Goal: Information Seeking & Learning: Learn about a topic

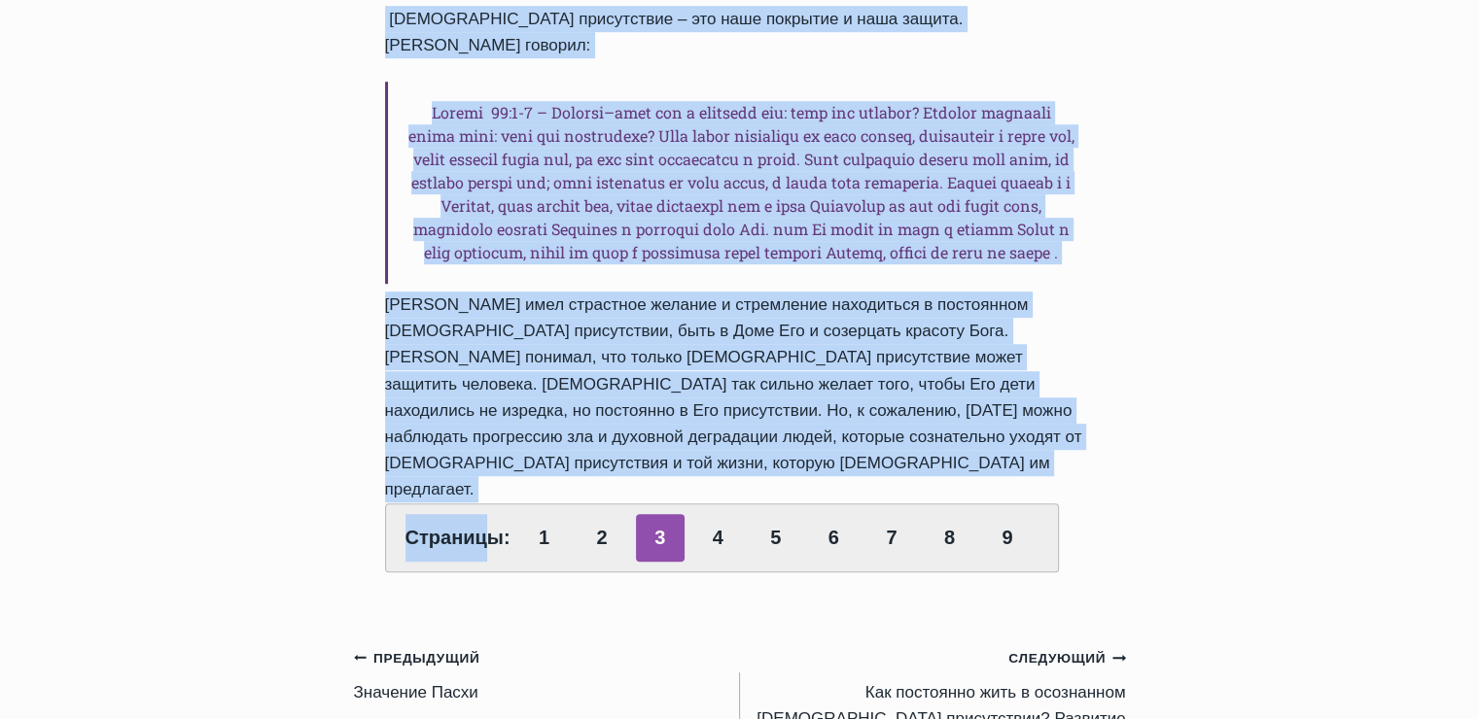
scroll to position [1167, 0]
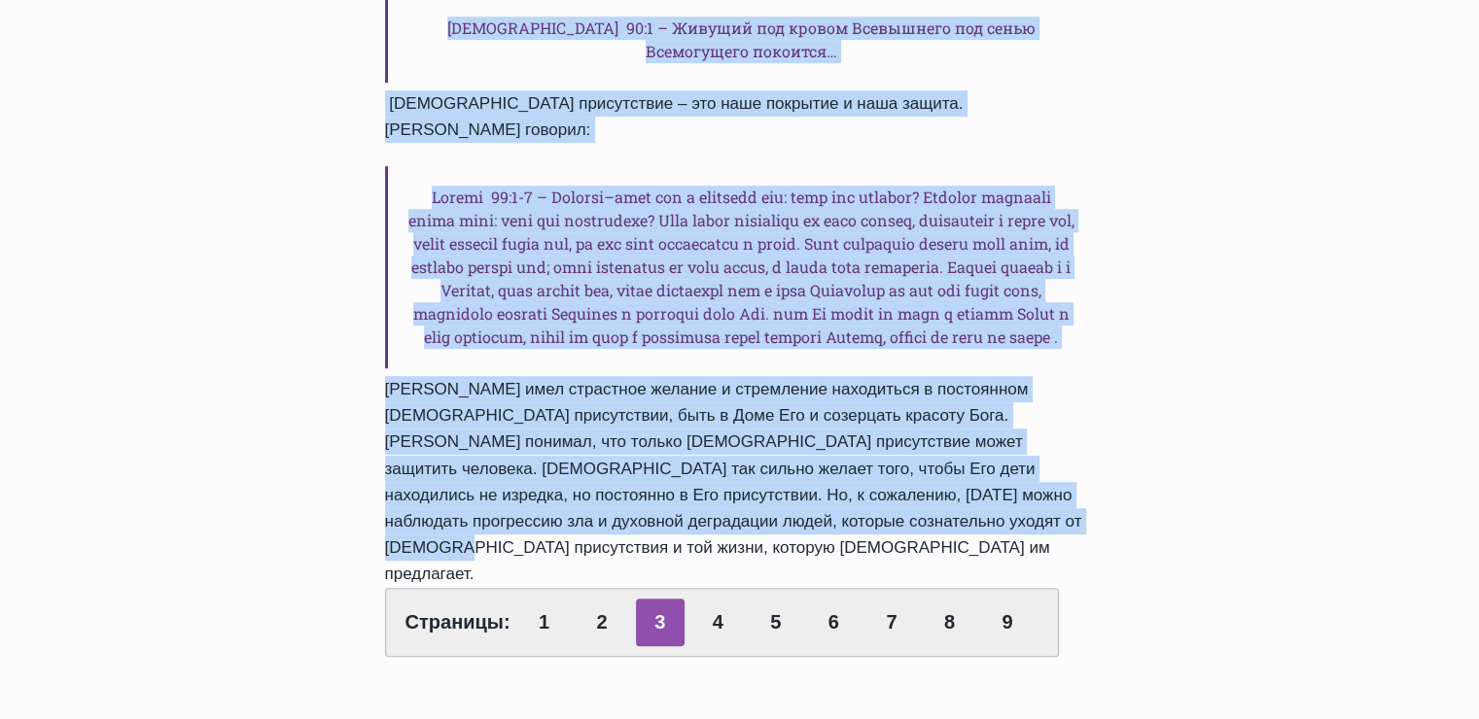
drag, startPoint x: 386, startPoint y: 213, endPoint x: 892, endPoint y: 386, distance: 535.2
click at [892, 386] on div "Нам – верующим во Христа – важно развивать и ходить постоянно в осознанном Божь…" at bounding box center [740, 248] width 710 height 818
copy div "Нам – верующим во Христа – важно развивать и ходить постоянно в осознанном Божь…"
click at [704, 599] on link "4" at bounding box center [717, 623] width 49 height 48
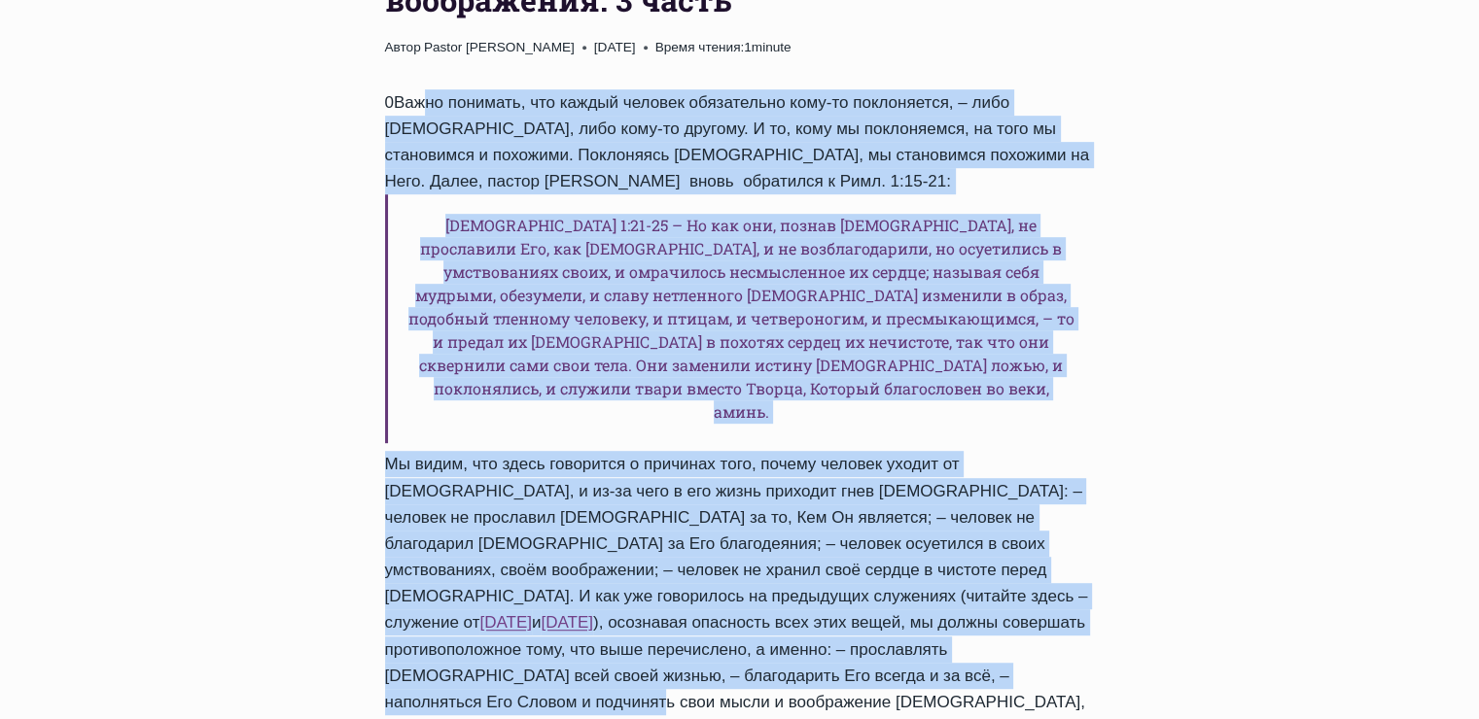
scroll to position [1069, 0]
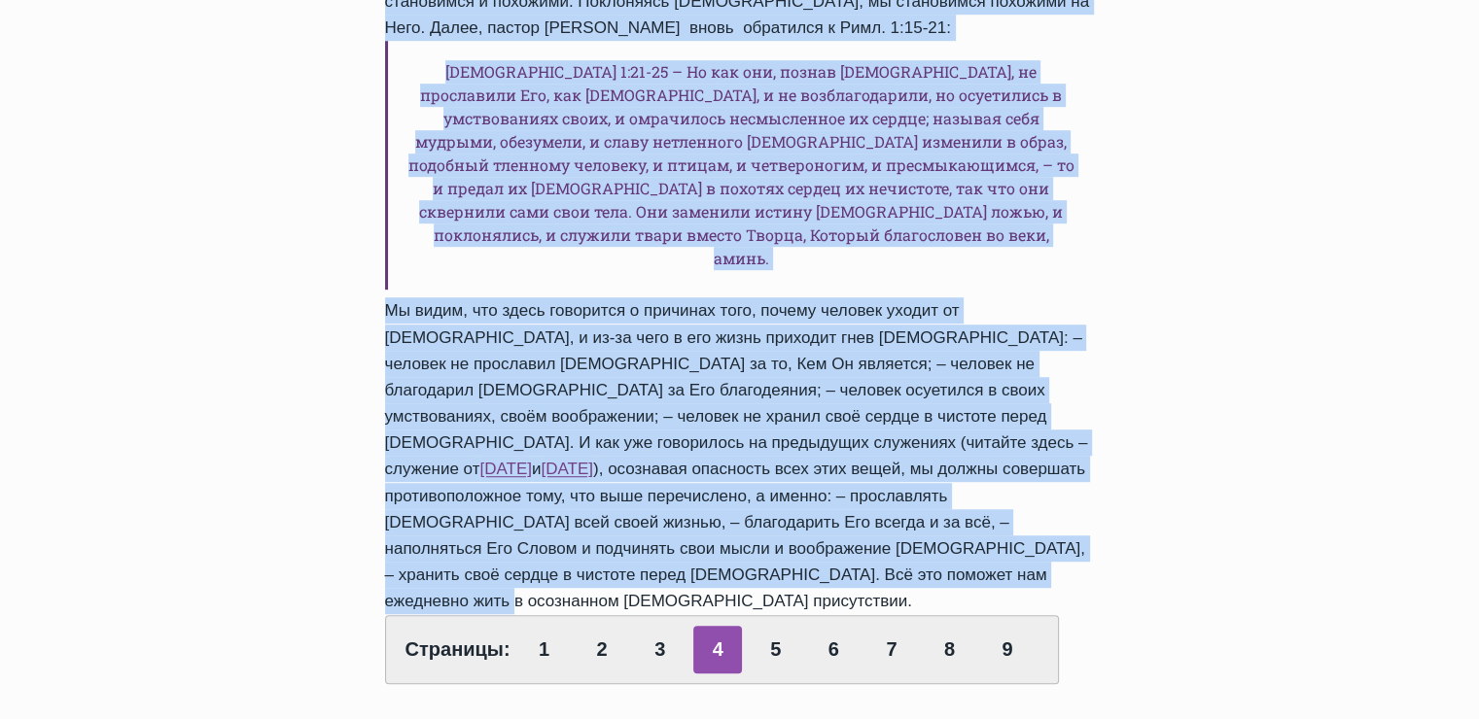
drag, startPoint x: 379, startPoint y: 299, endPoint x: 978, endPoint y: 373, distance: 603.3
click at [978, 373] on div "Обзор проповедей Как постоянно жить в осознанном Божьем присутствии. Сила вообр…" at bounding box center [740, 194] width 772 height 1040
copy div "0Важно понимать, что каждый человек обязательно кому-то поклоняется, – либо Бог…"
click at [777, 626] on link "5" at bounding box center [775, 650] width 49 height 48
click at [774, 626] on link "5" at bounding box center [775, 650] width 49 height 48
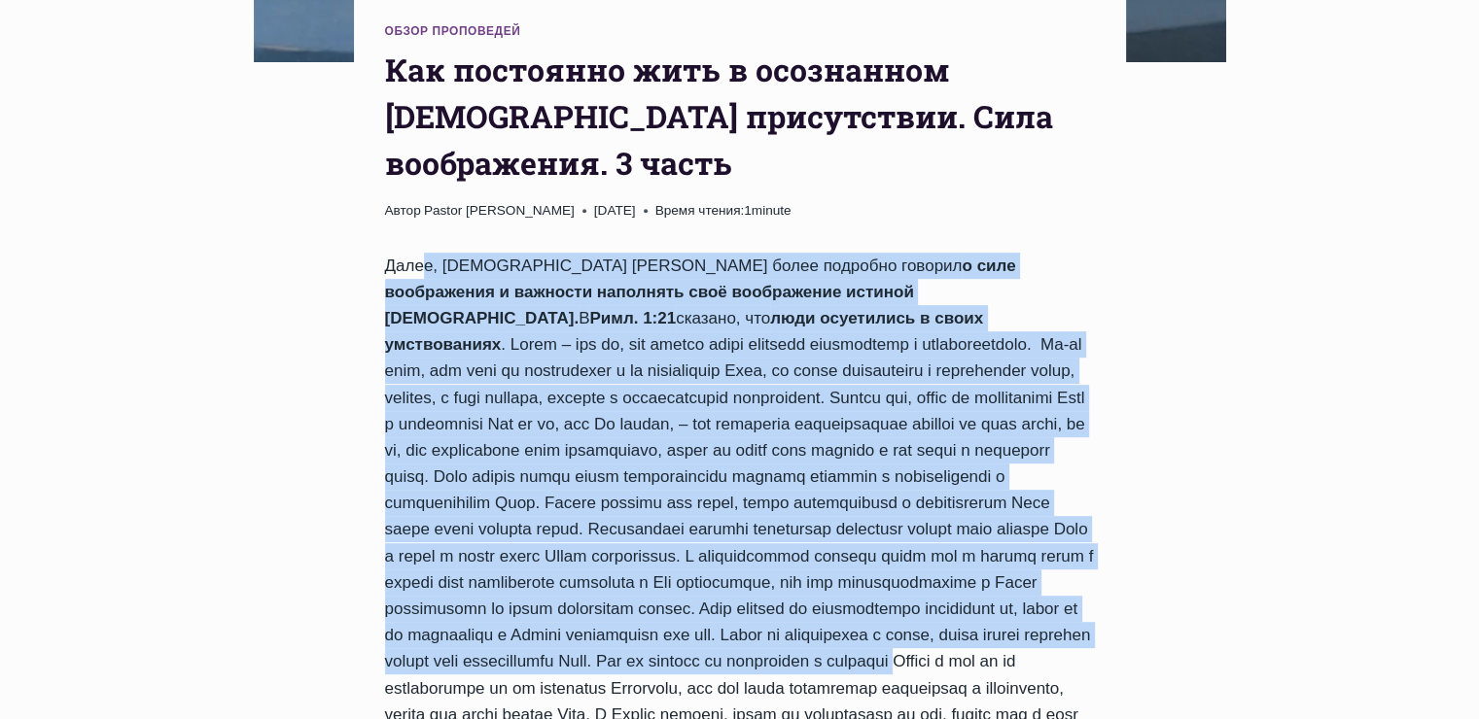
scroll to position [1069, 0]
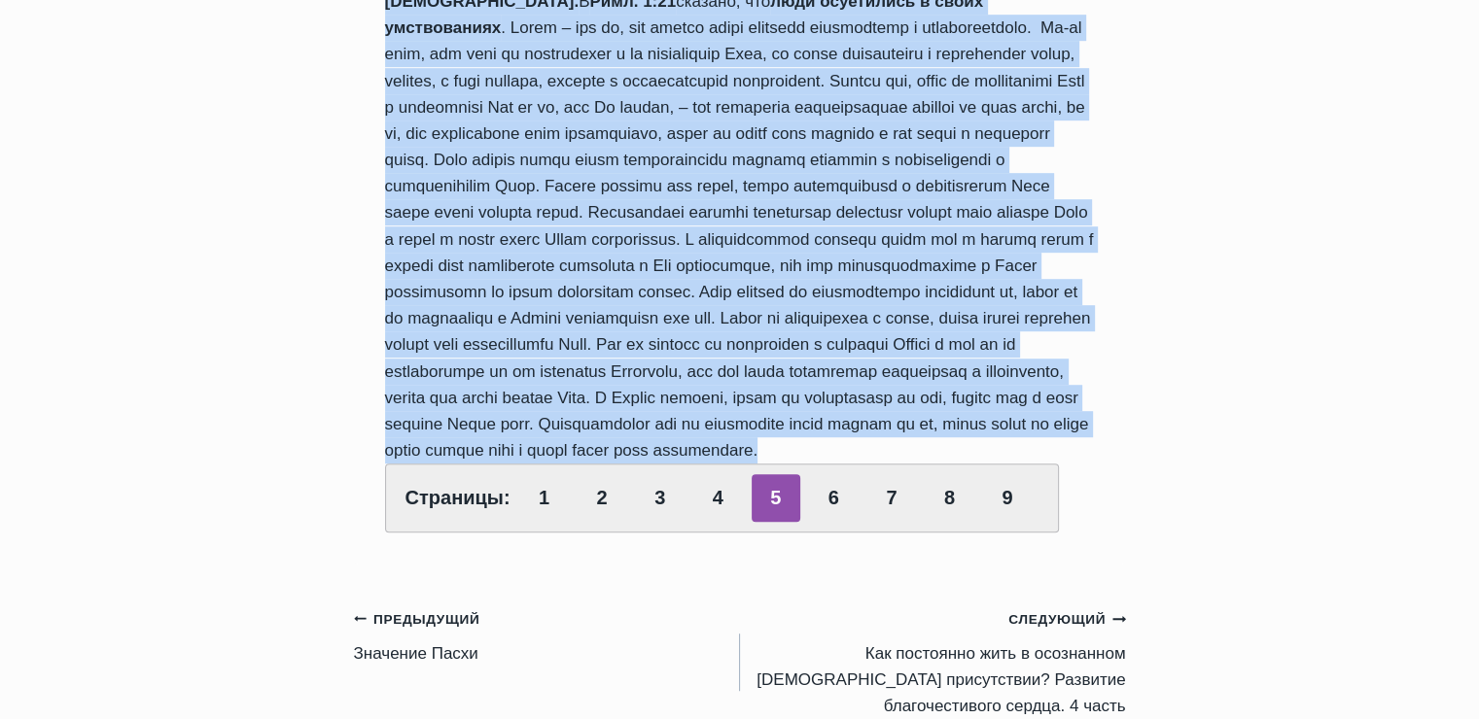
drag, startPoint x: 387, startPoint y: 208, endPoint x: 542, endPoint y: 350, distance: 210.6
click at [542, 350] on div "Далее, [DEMOGRAPHIC_DATA] [PERSON_NAME] более подробно говорил о силе воображен…" at bounding box center [740, 235] width 710 height 598
copy div "Далее, пастор Руфус более подробно говорил о силе воображения и важности наполн…"
click at [840, 474] on link "6" at bounding box center [833, 498] width 49 height 48
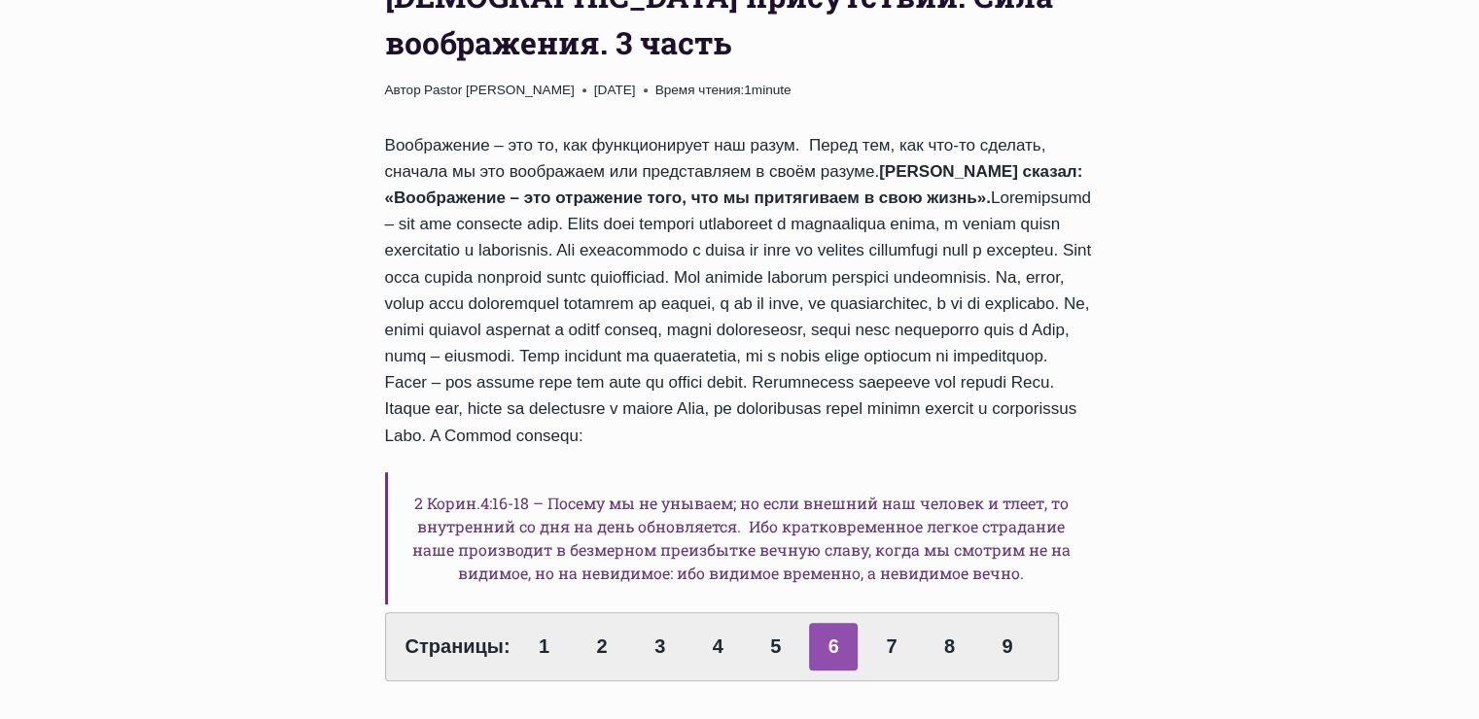
scroll to position [875, 0]
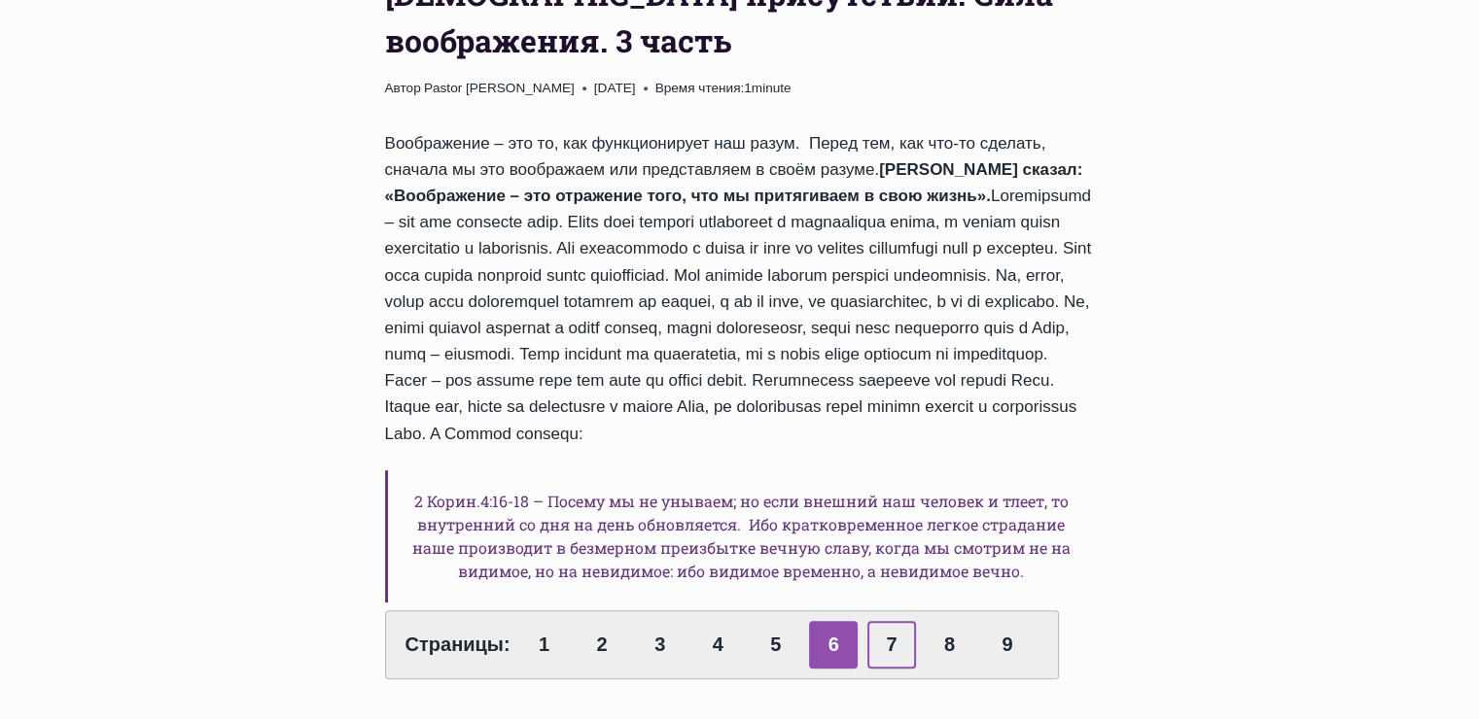
click at [886, 621] on link "7" at bounding box center [891, 645] width 49 height 48
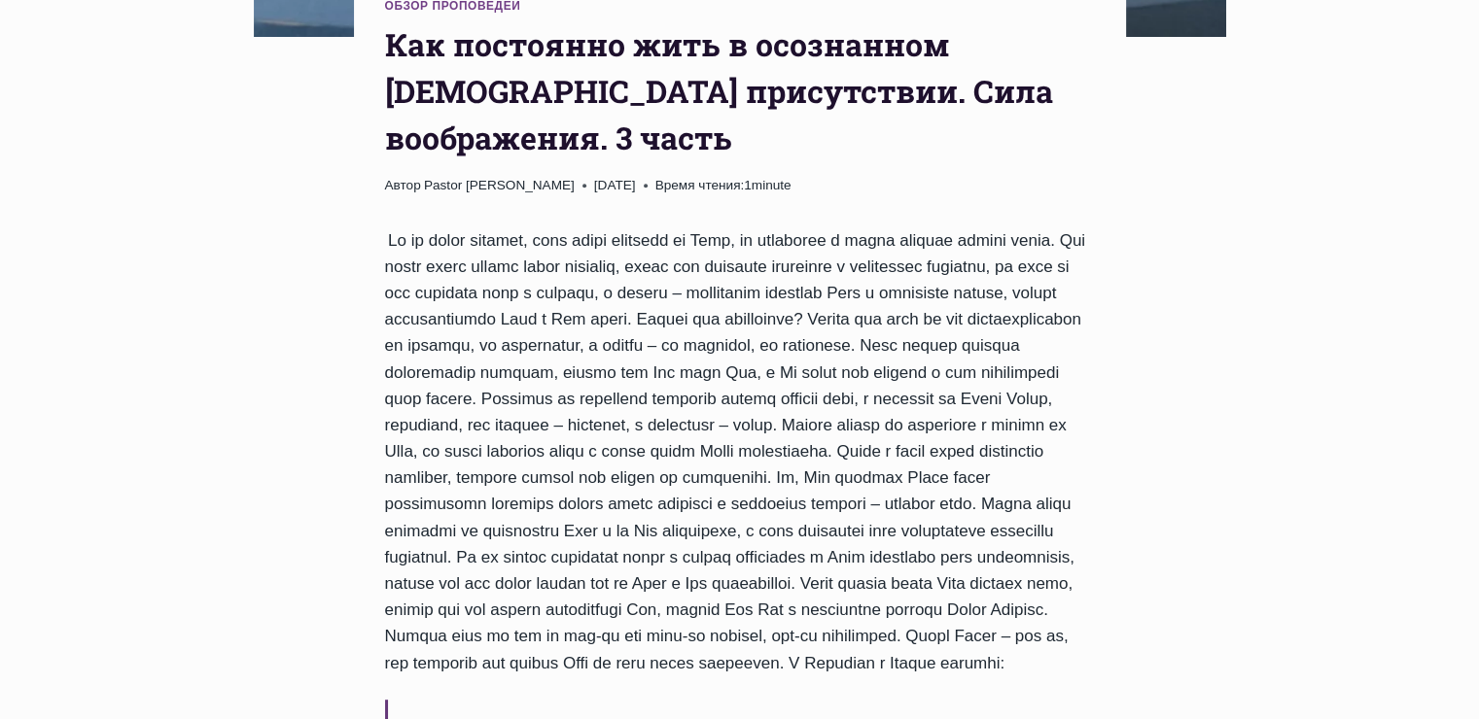
scroll to position [972, 0]
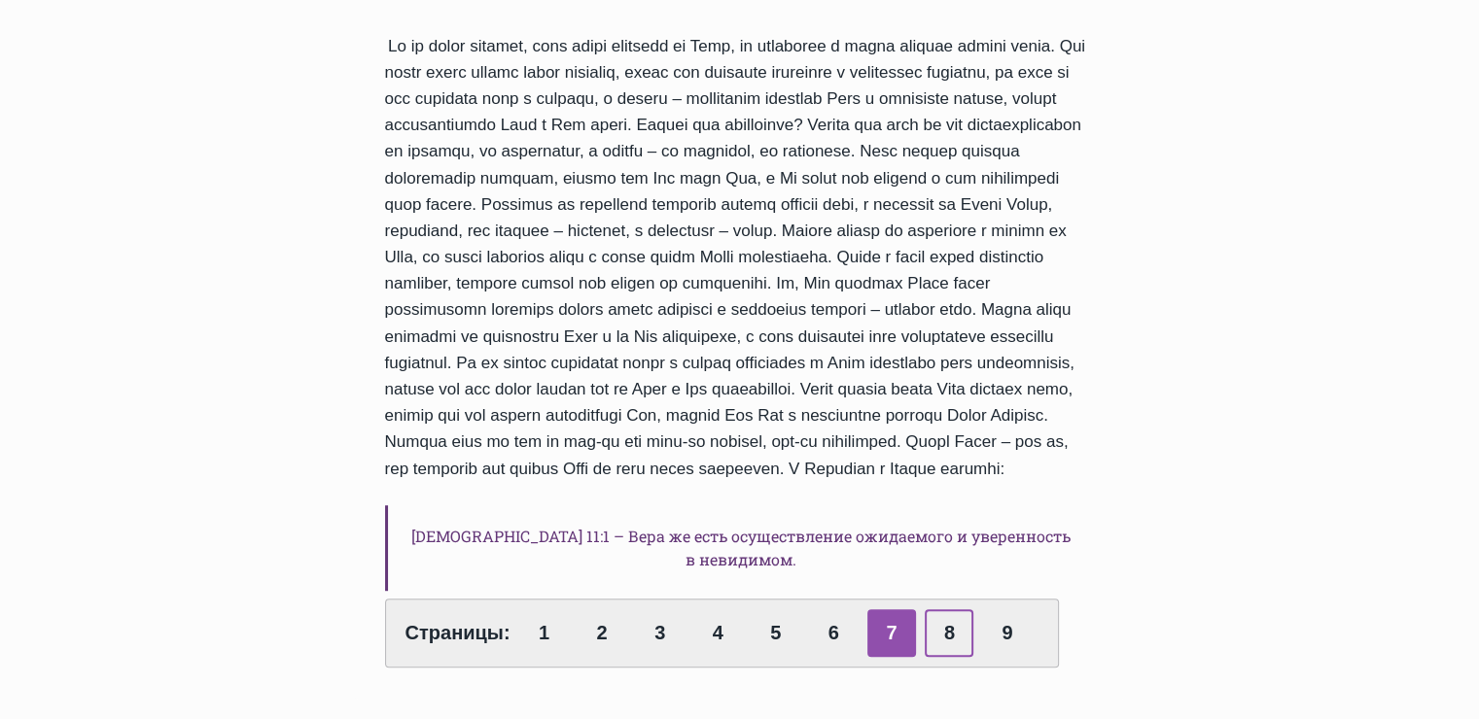
click at [944, 609] on link "8" at bounding box center [948, 633] width 49 height 48
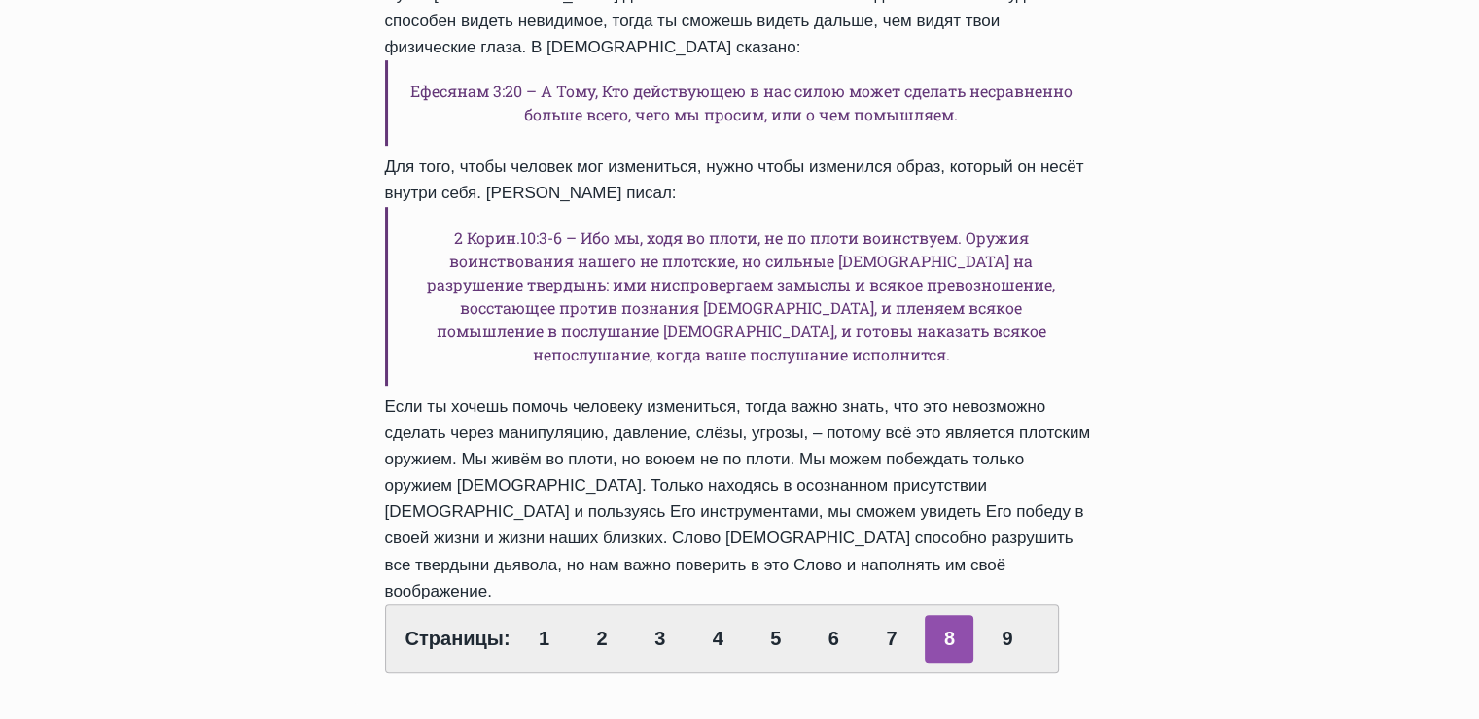
scroll to position [1069, 0]
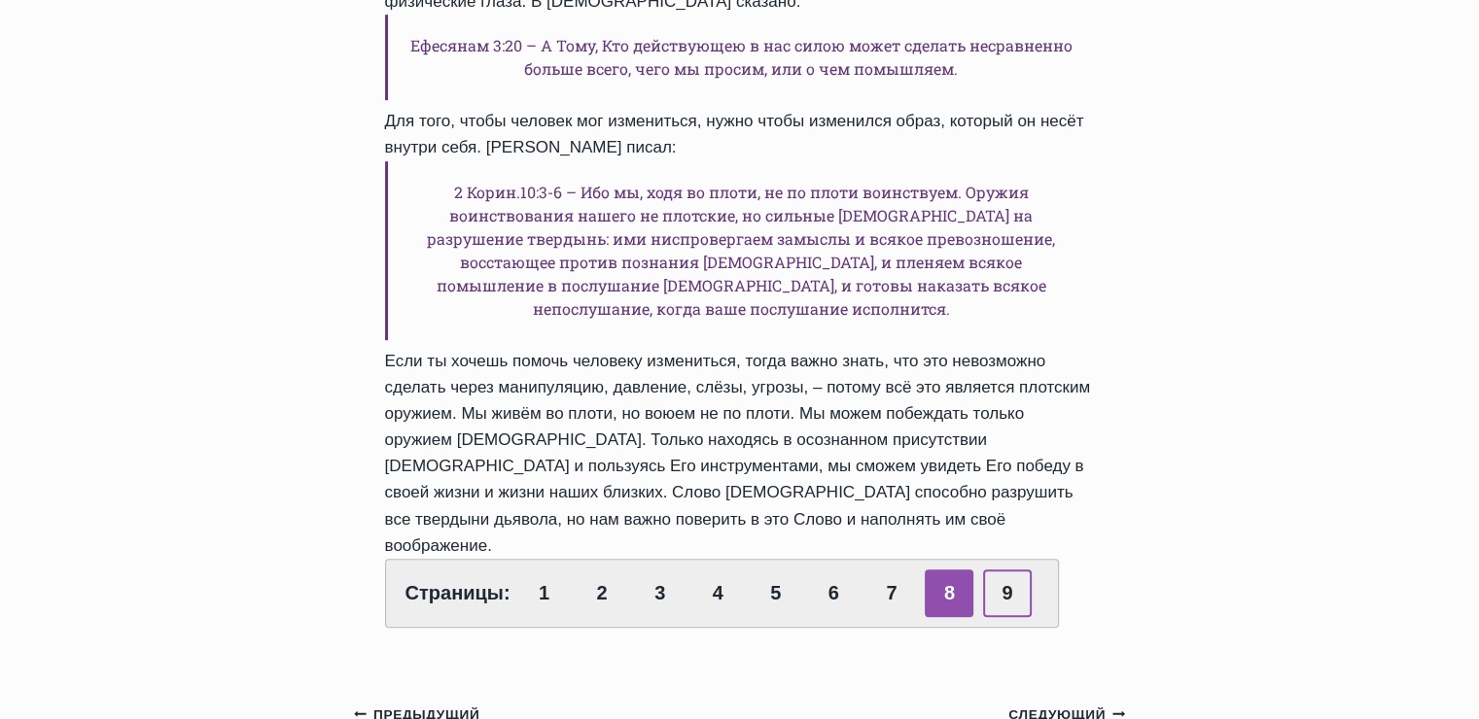
click at [1012, 570] on link "9" at bounding box center [1007, 594] width 49 height 48
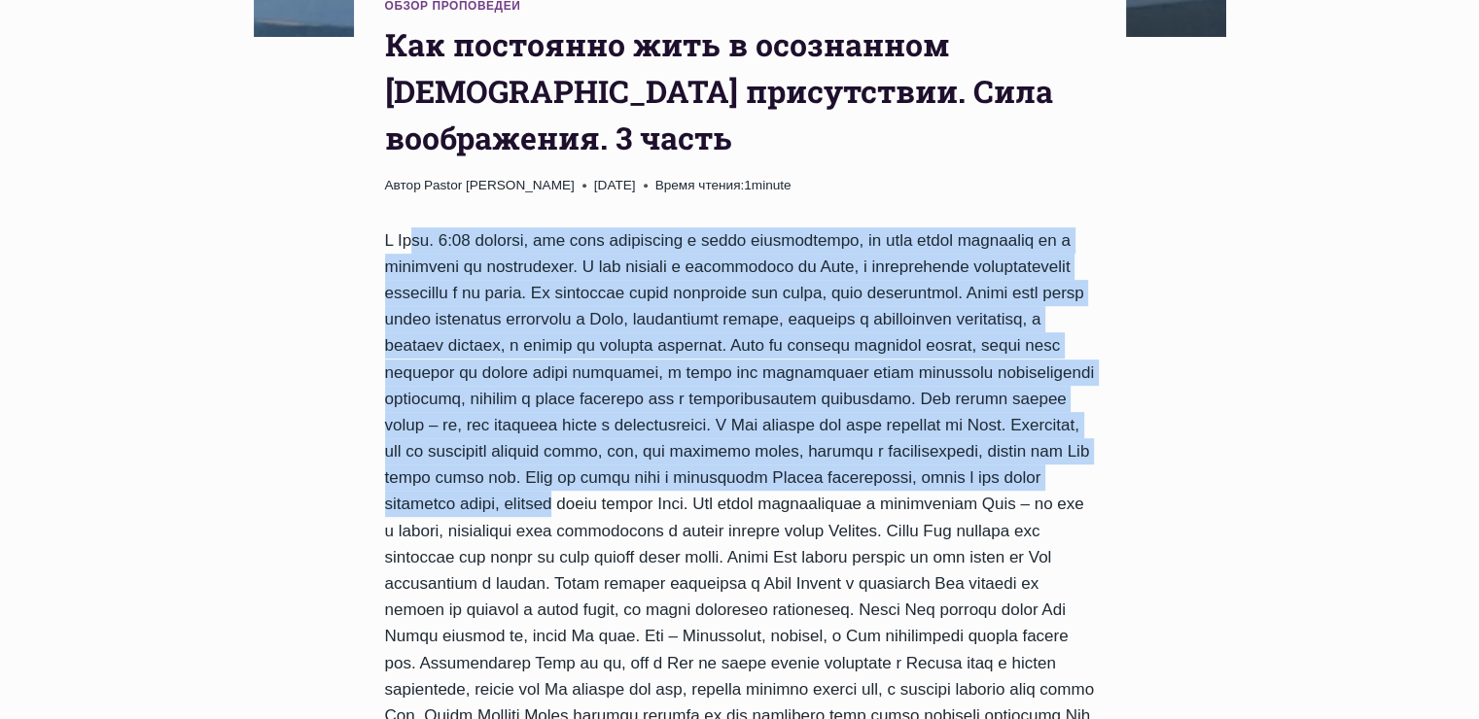
scroll to position [1167, 0]
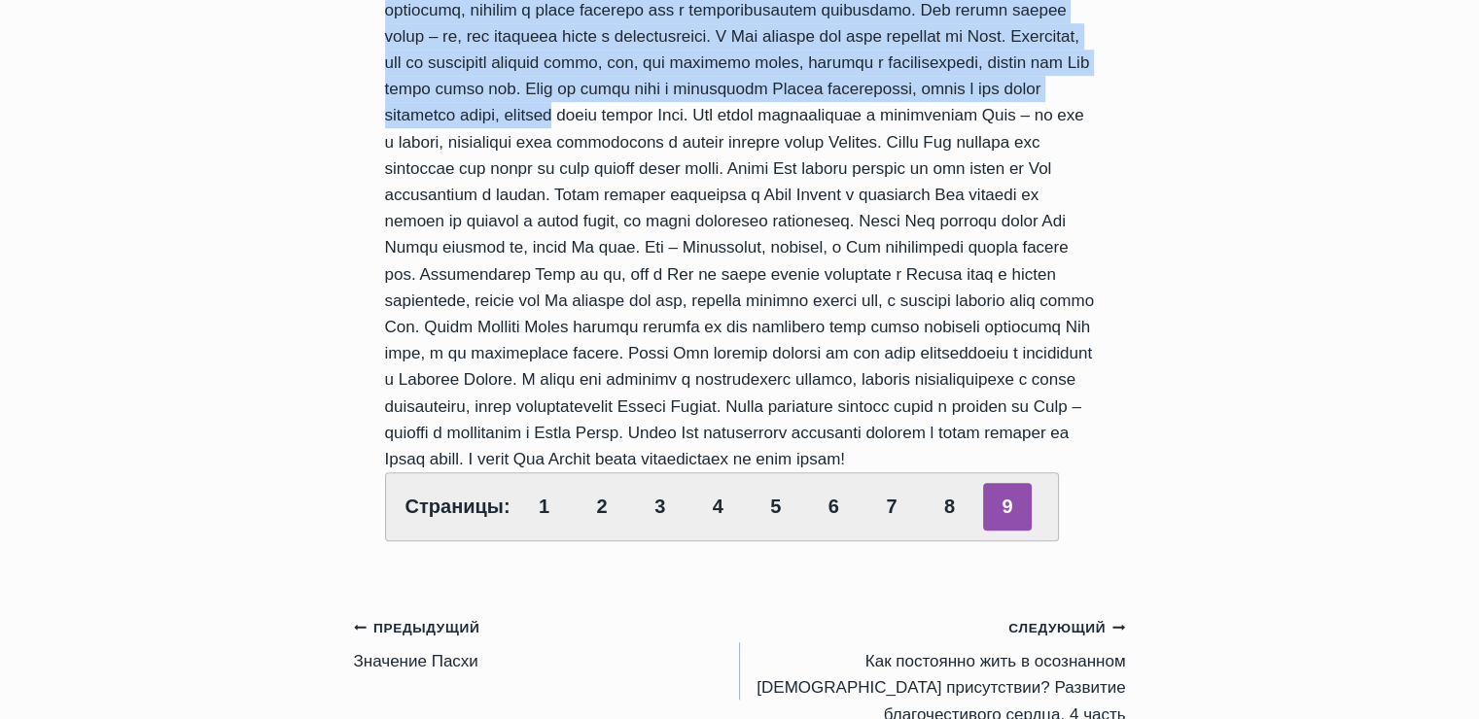
drag, startPoint x: 381, startPoint y: 108, endPoint x: 782, endPoint y: 404, distance: 498.3
click at [782, 404] on div "Обзор проповедей Как постоянно жить в осознанном [DEMOGRAPHIC_DATA] присутствии…" at bounding box center [740, 74] width 772 height 995
copy div "L Ipsu. 3:49 dolorsi, ame cons adipiscing e seddo eiusmodtempo, in utla etdol m…"
